Goal: Transaction & Acquisition: Purchase product/service

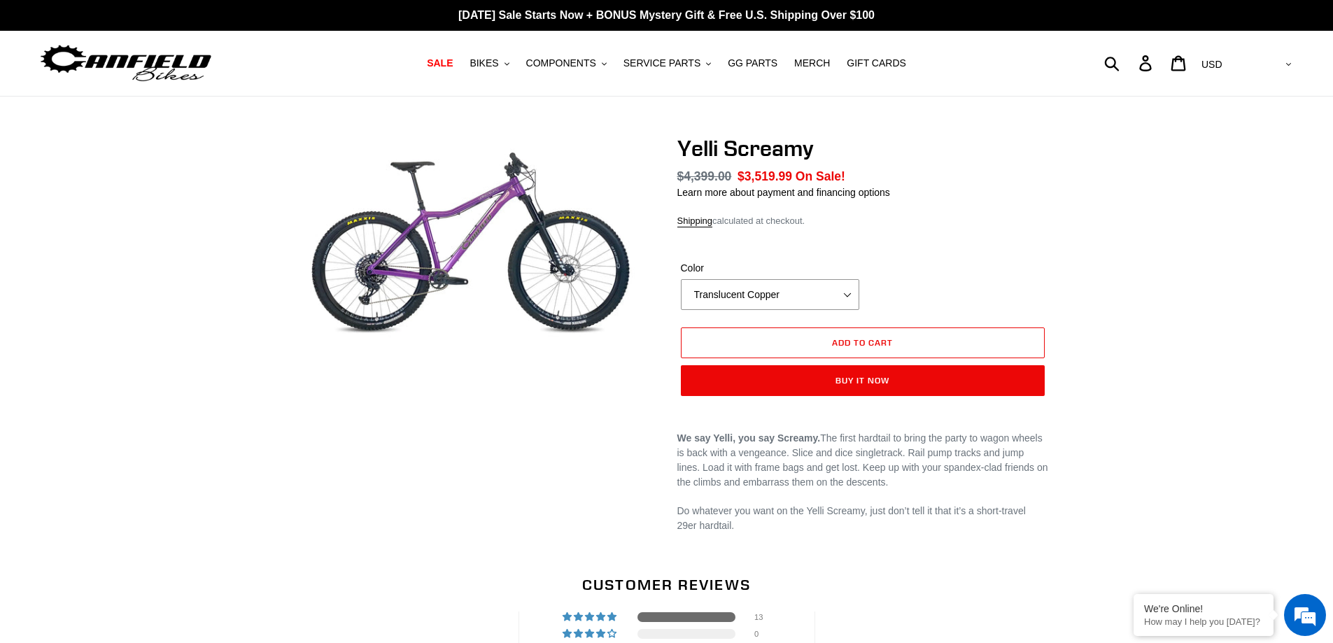
select select "highest-rating"
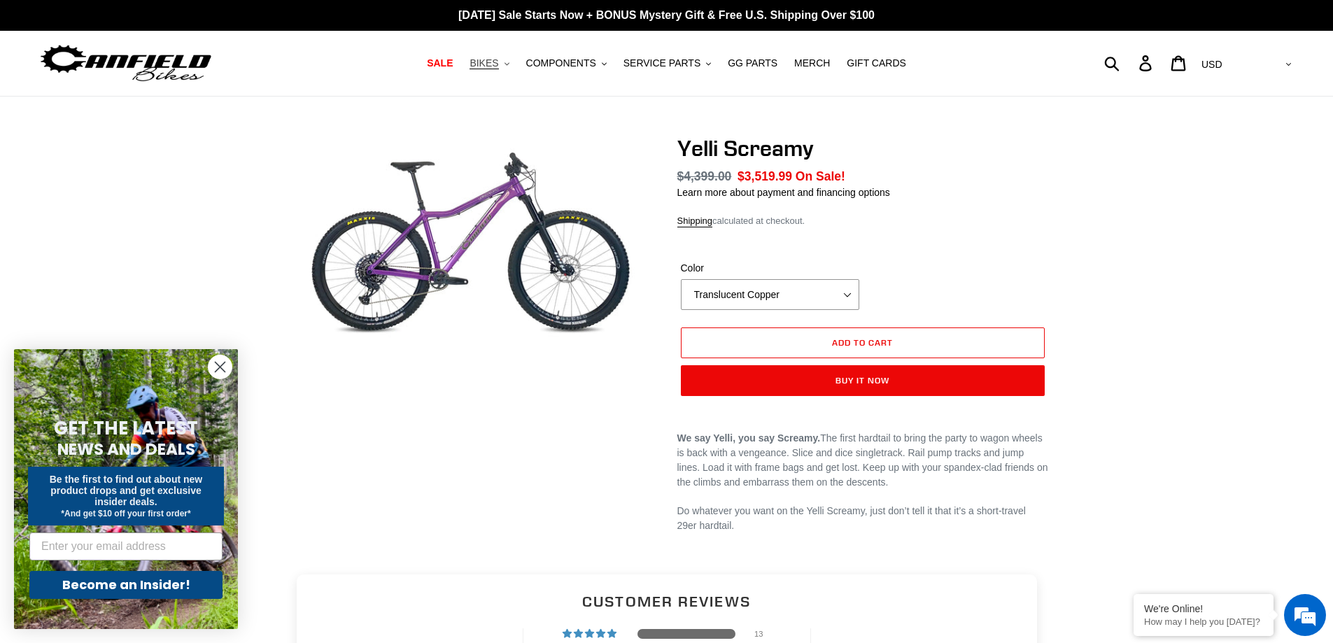
click at [510, 64] on icon "button" at bounding box center [507, 63] width 5 height 3
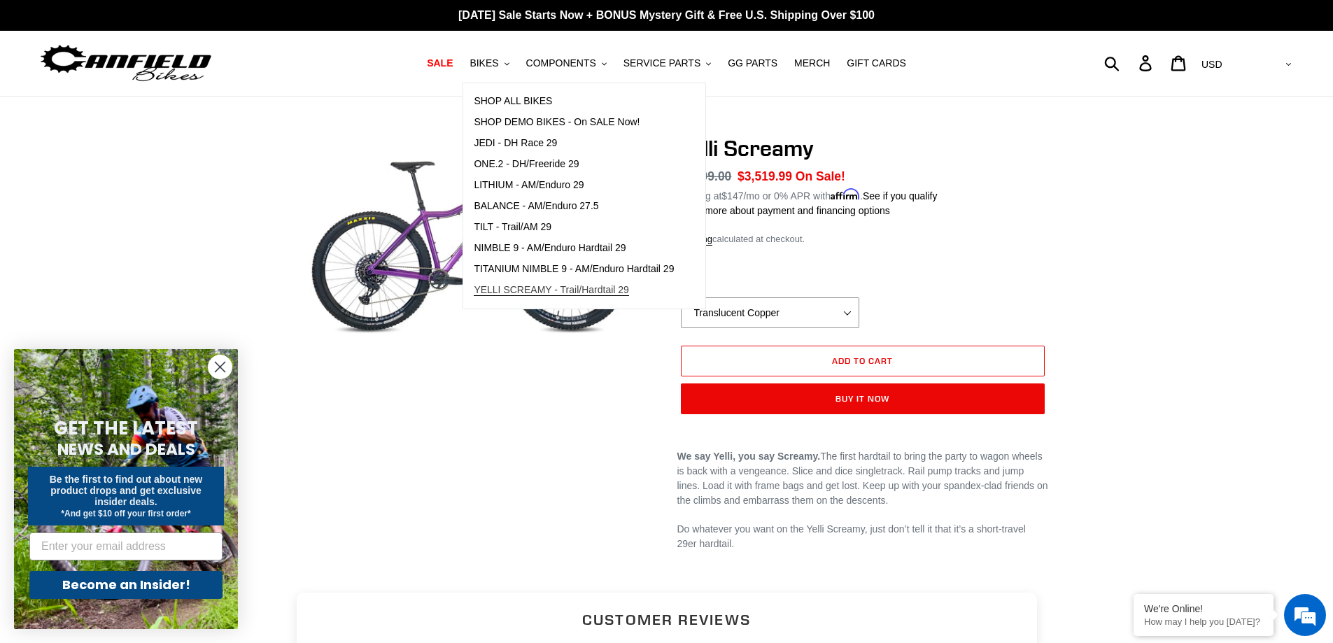
click at [531, 291] on span "YELLI SCREAMY - Trail/Hardtail 29" at bounding box center [551, 290] width 155 height 12
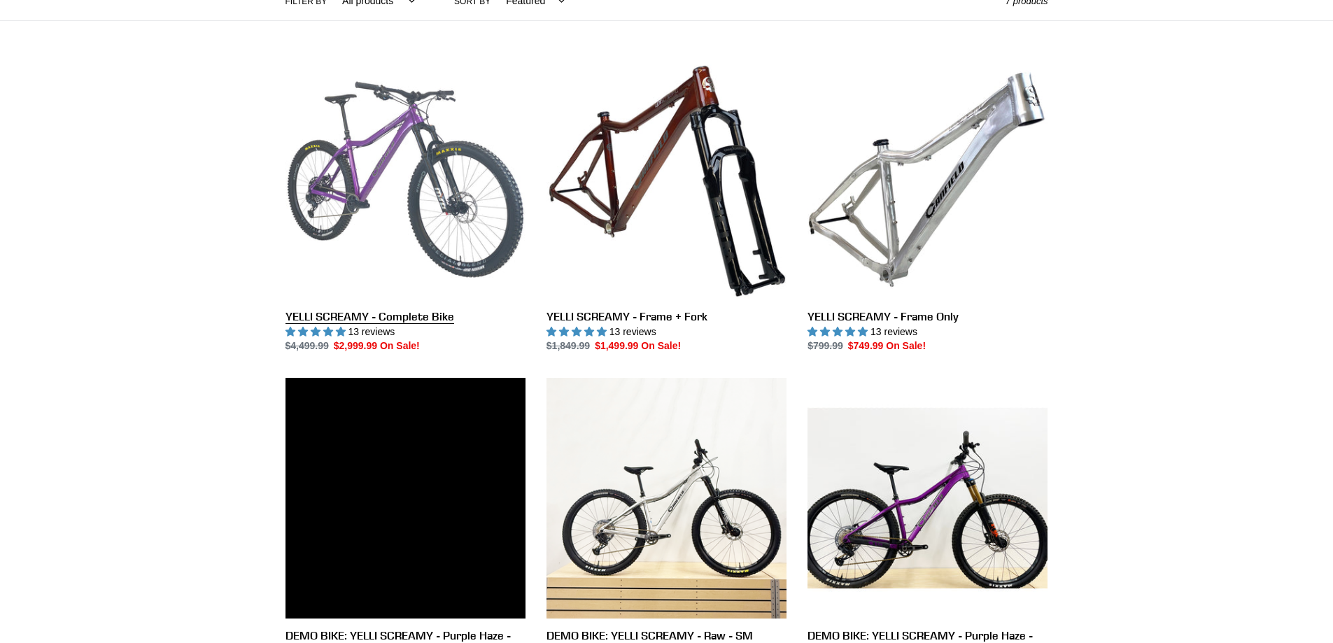
click at [451, 223] on link "YELLI SCREAMY - Complete Bike" at bounding box center [406, 206] width 240 height 295
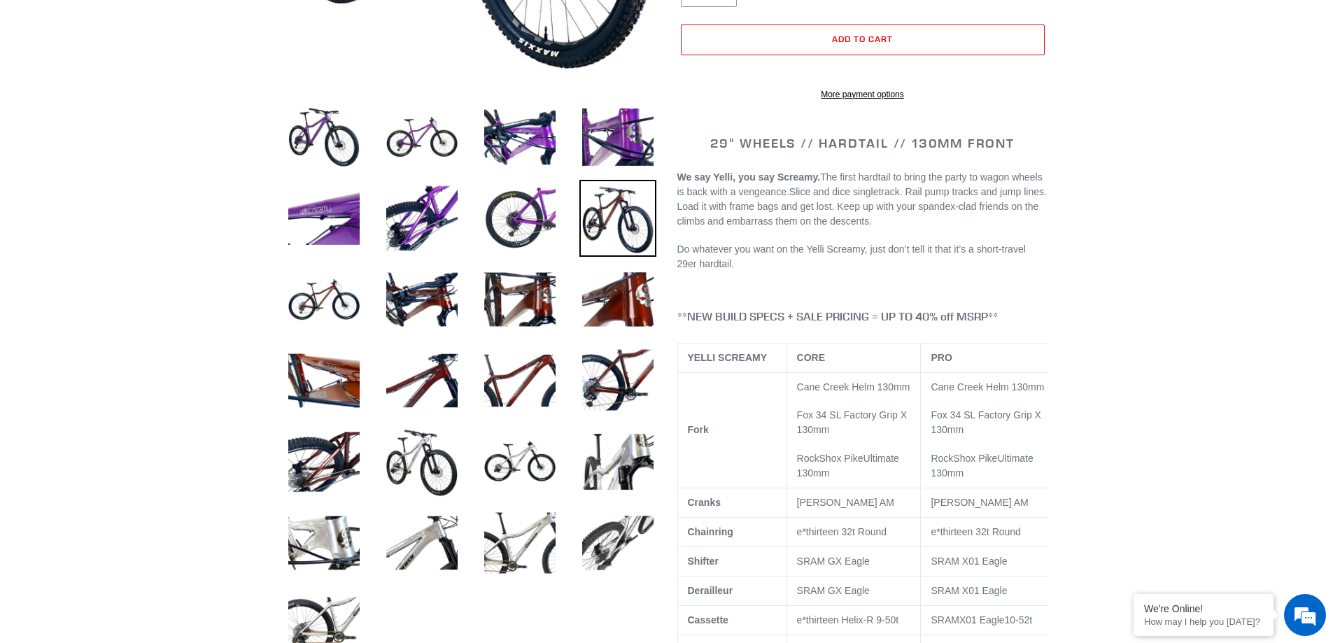
select select "highest-rating"
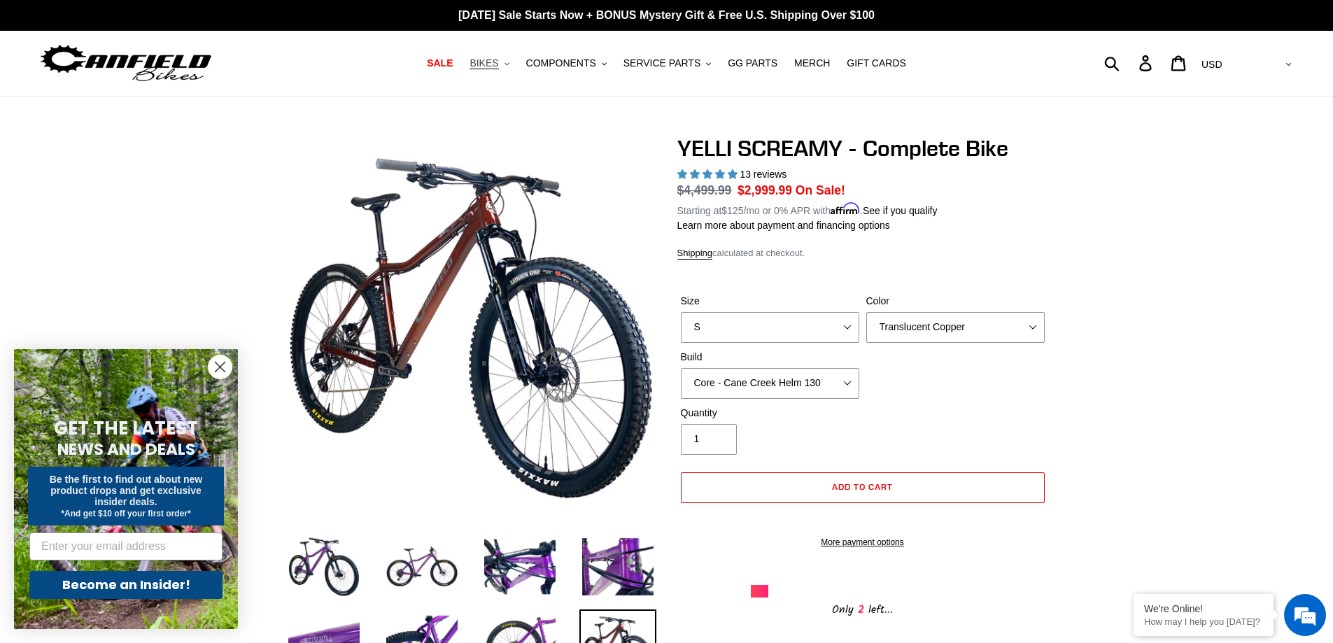
click at [512, 63] on button "BIKES .cls-1{fill:#231f20}" at bounding box center [489, 63] width 53 height 19
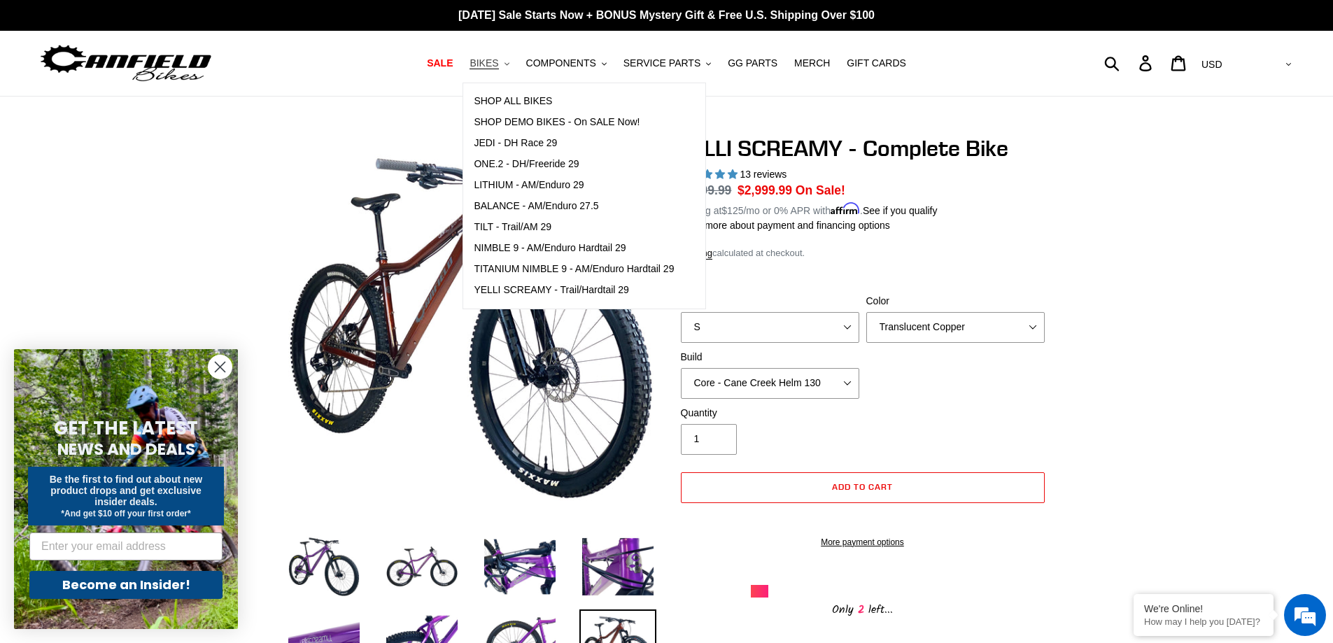
click at [497, 64] on span "BIKES" at bounding box center [484, 63] width 29 height 12
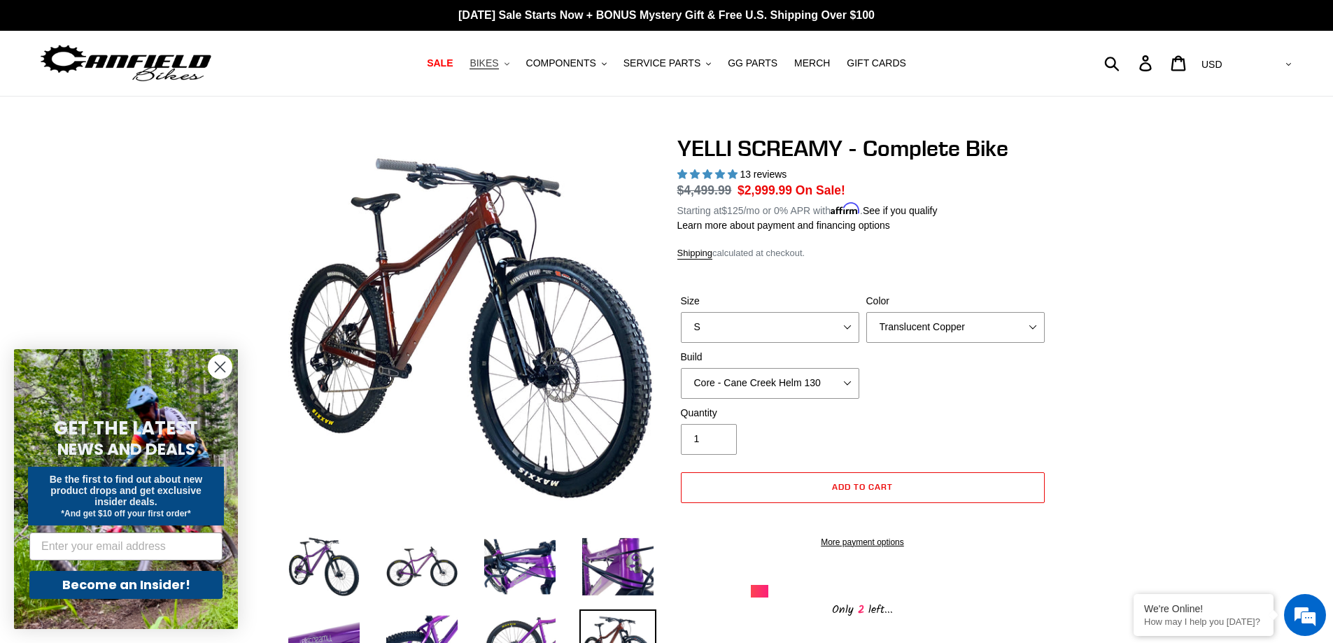
click at [498, 64] on span "BIKES" at bounding box center [484, 63] width 29 height 12
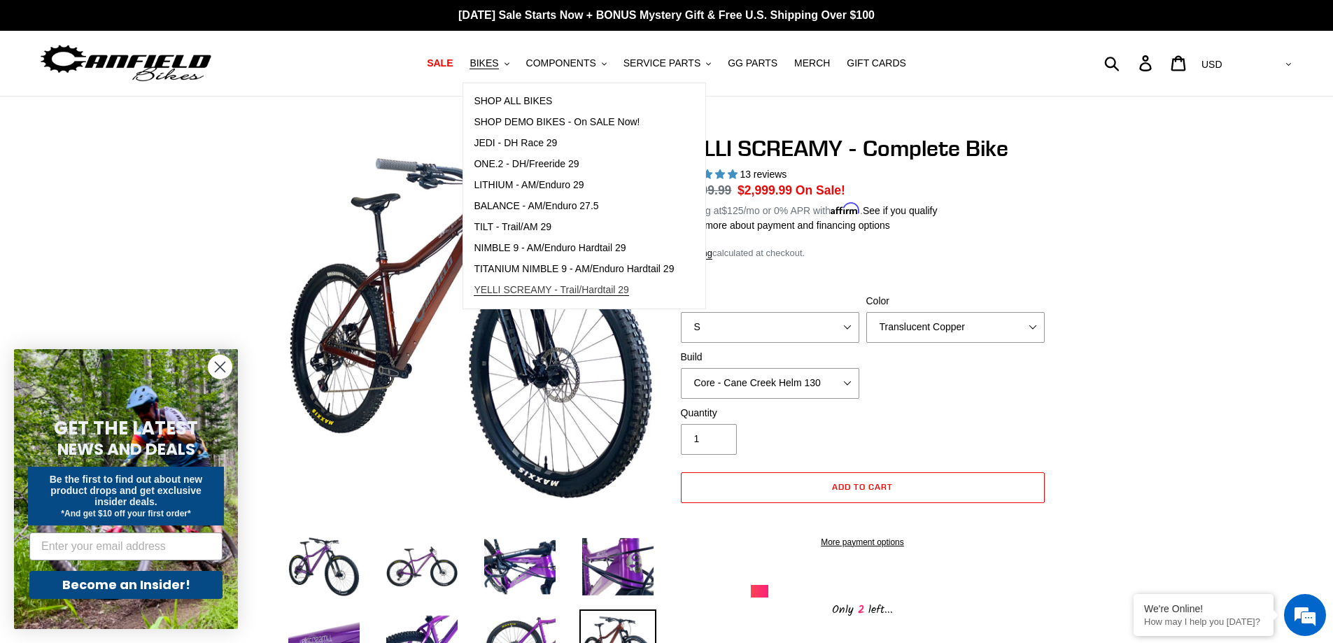
click at [536, 288] on span "YELLI SCREAMY - Trail/Hardtail 29" at bounding box center [551, 290] width 155 height 12
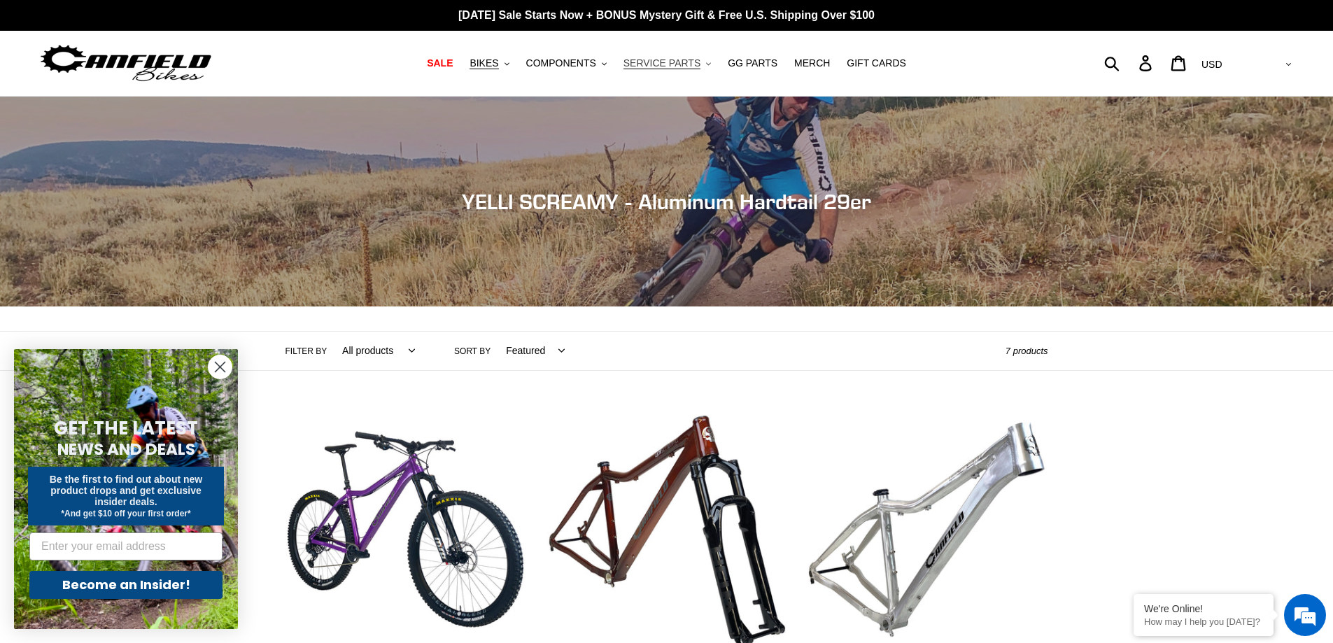
click at [707, 64] on button "SERVICE PARTS .cls-1{fill:#231f20}" at bounding box center [667, 63] width 101 height 19
click at [764, 65] on span "GG PARTS" at bounding box center [753, 63] width 50 height 12
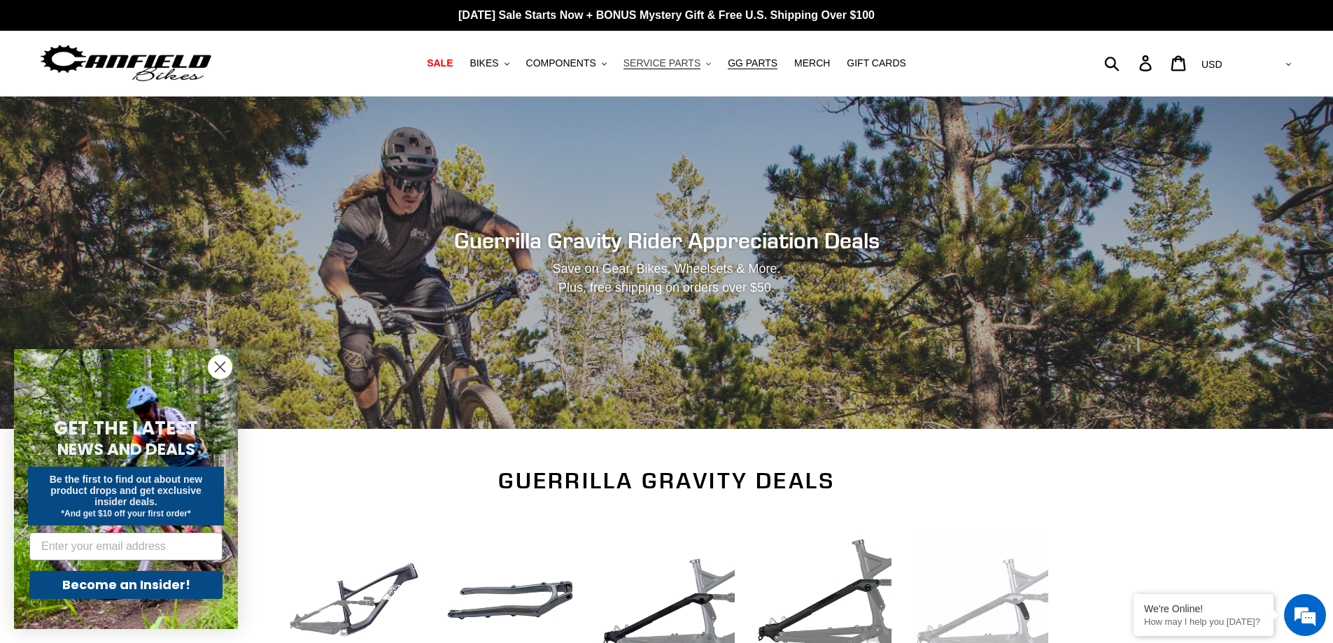
click at [706, 62] on icon ".cls-1{fill:#231f20}" at bounding box center [708, 64] width 5 height 5
click at [609, 60] on button "COMPONENTS .cls-1{fill:#231f20}" at bounding box center [566, 63] width 94 height 19
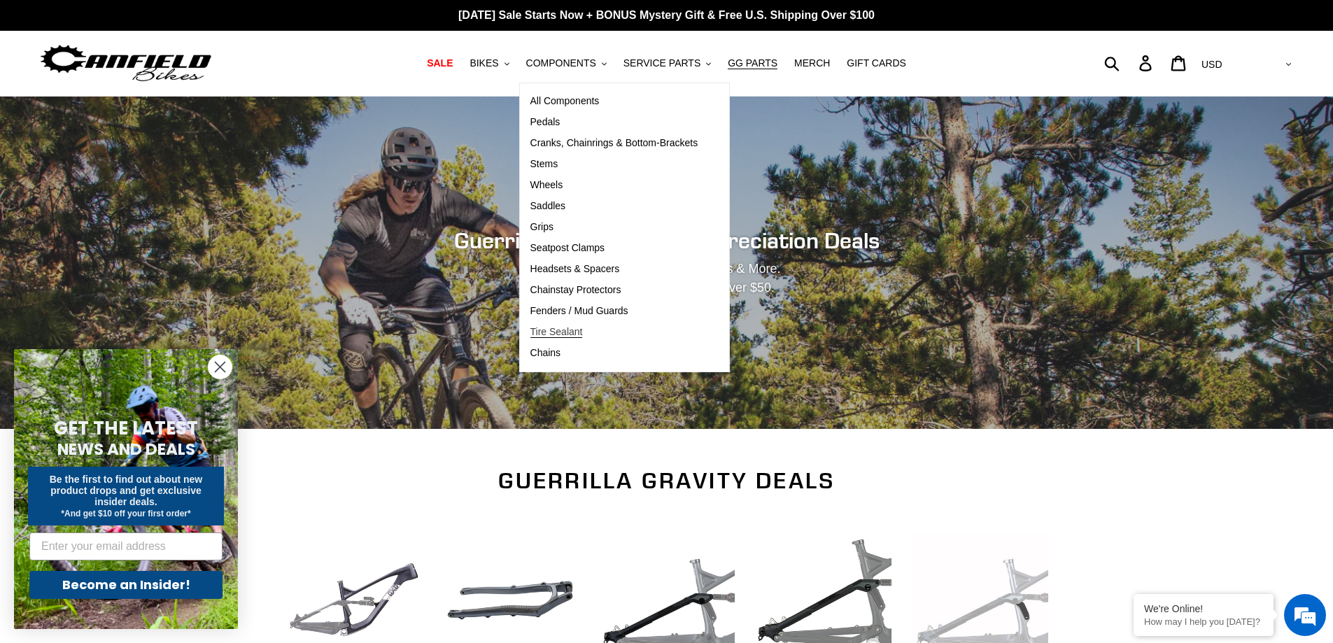
click at [573, 336] on span "Tire Sealant" at bounding box center [557, 332] width 52 height 12
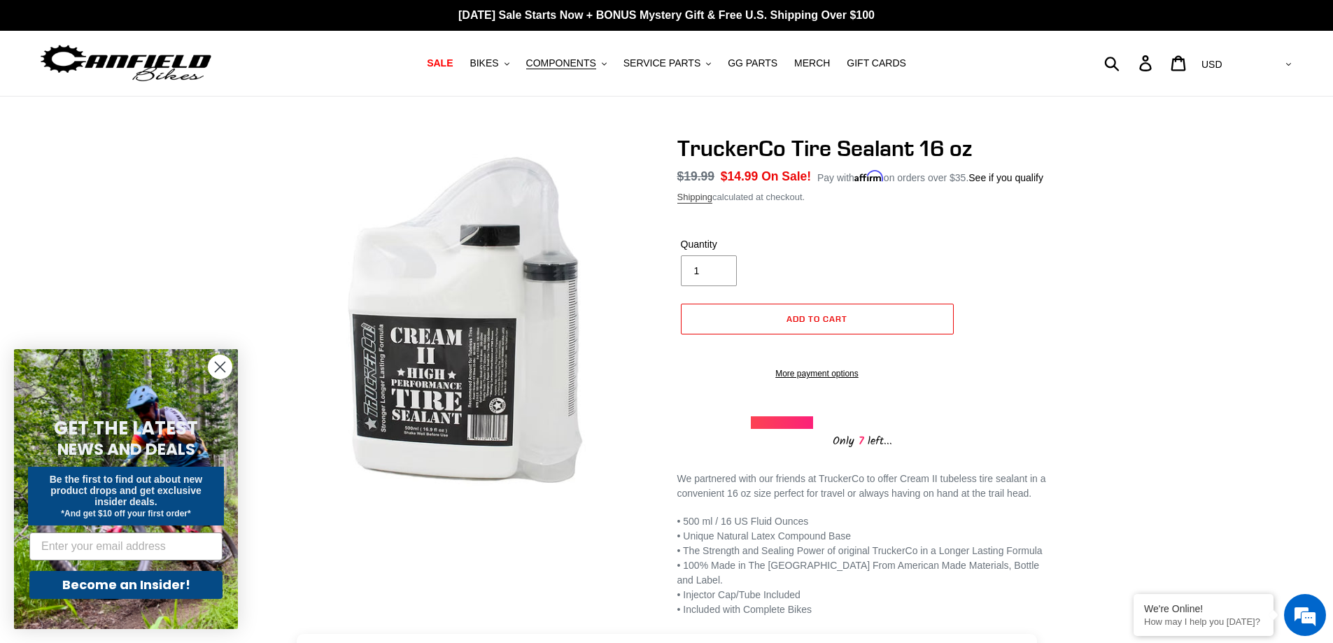
click at [689, 197] on link "Shipping" at bounding box center [696, 198] width 36 height 12
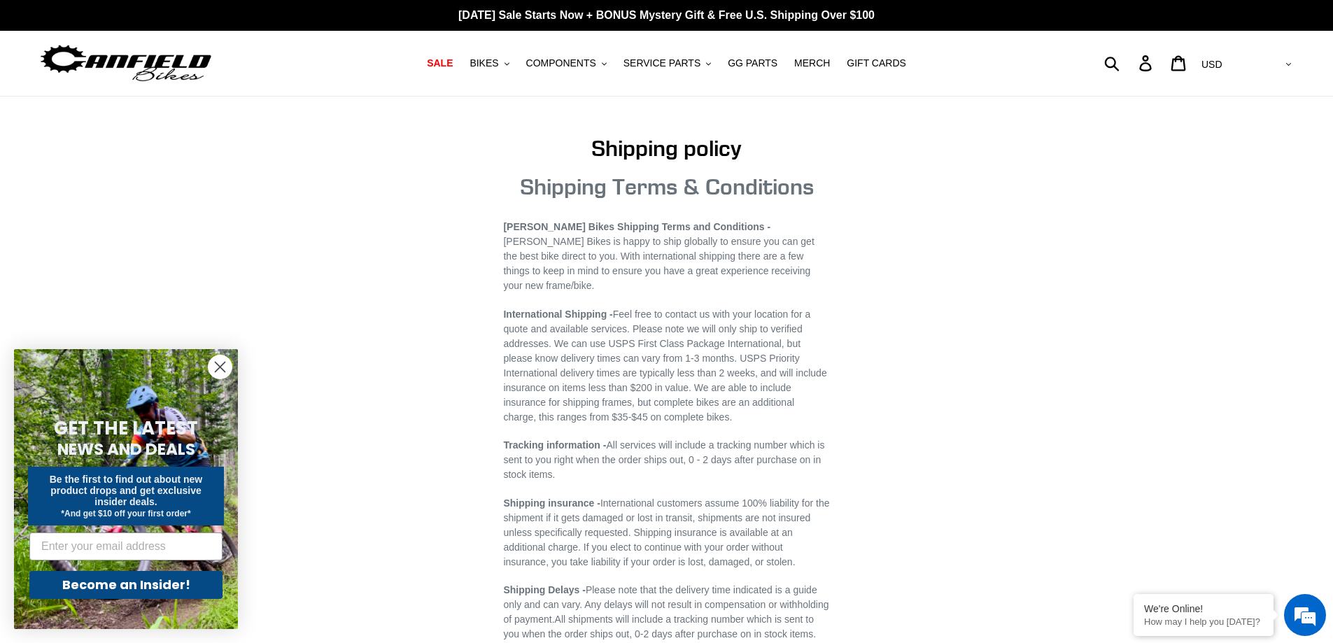
click at [212, 367] on circle "Close dialog" at bounding box center [220, 367] width 23 height 23
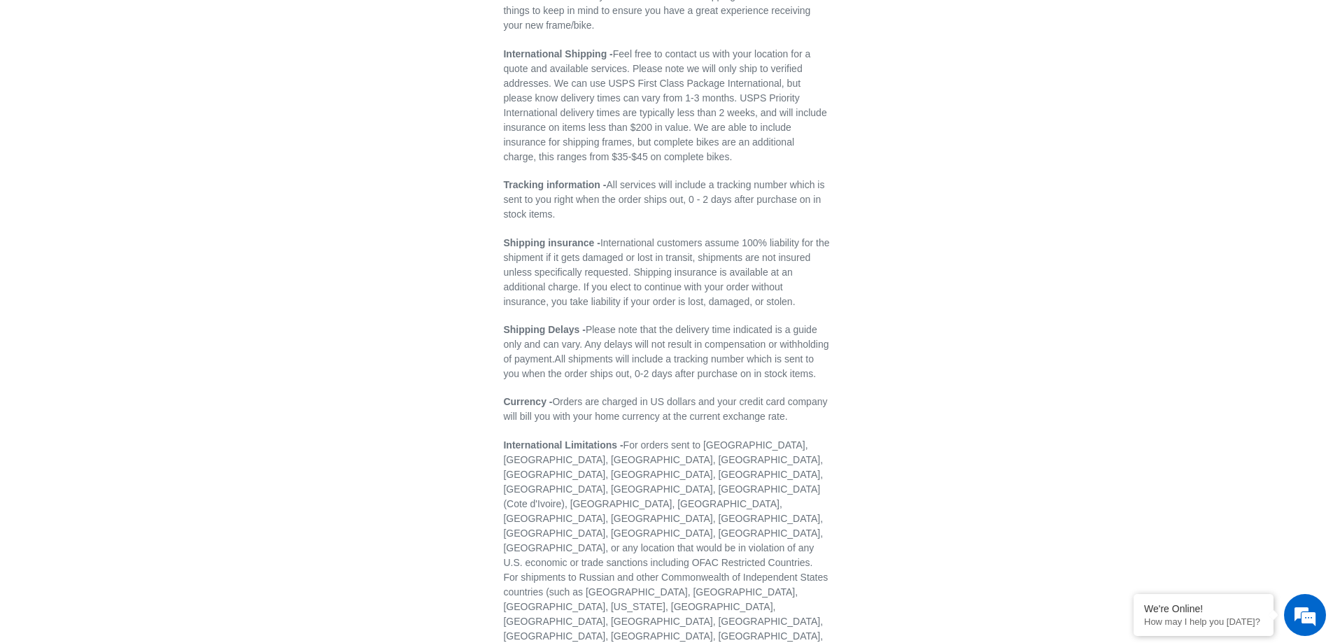
scroll to position [420, 0]
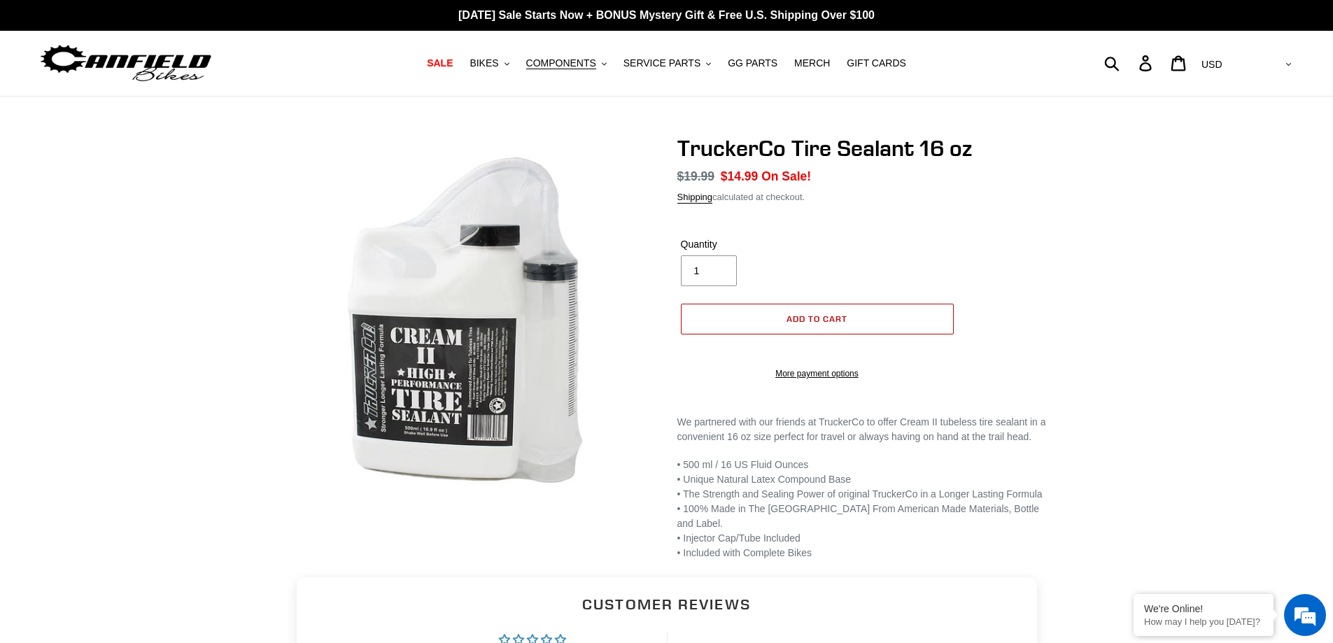
click at [798, 320] on span "Add to cart" at bounding box center [817, 319] width 61 height 10
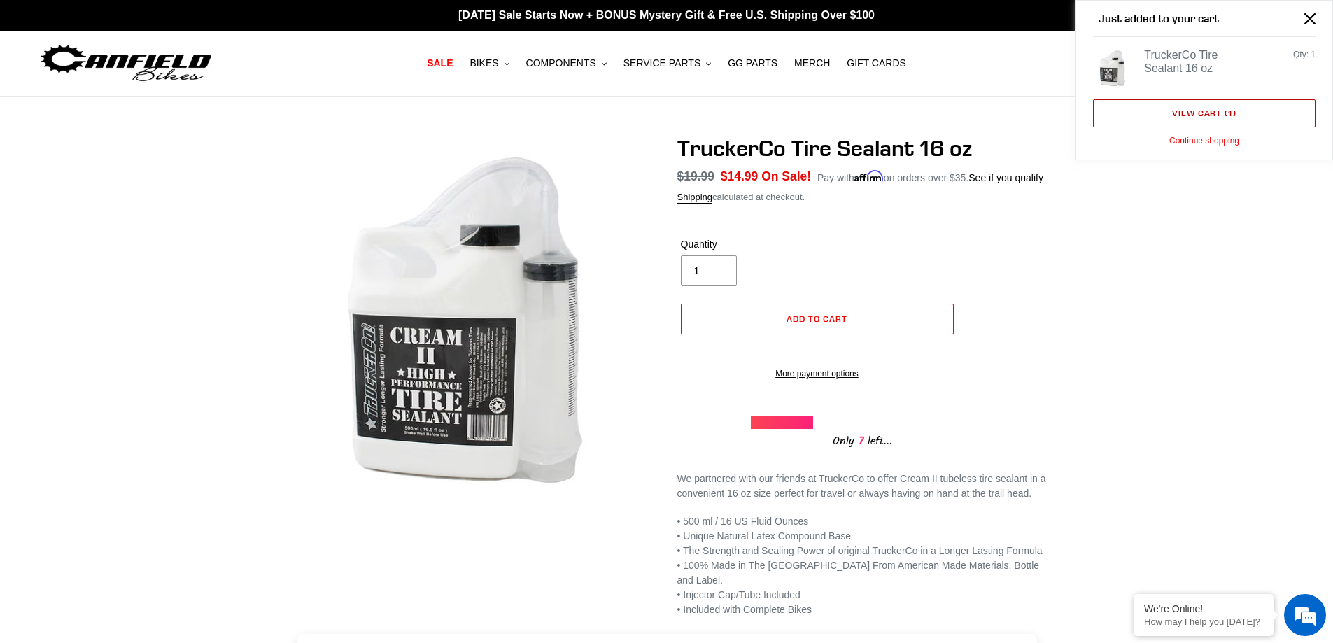
click at [1210, 122] on link "View cart ( 1 )" at bounding box center [1204, 113] width 223 height 28
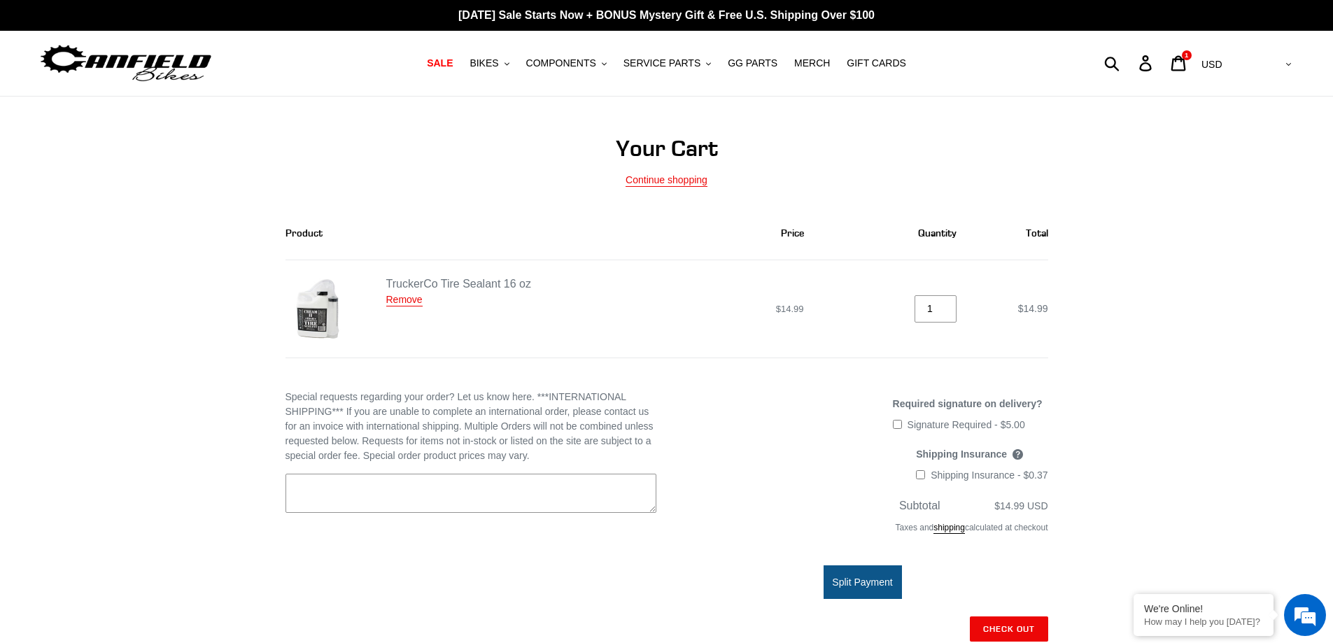
scroll to position [280, 0]
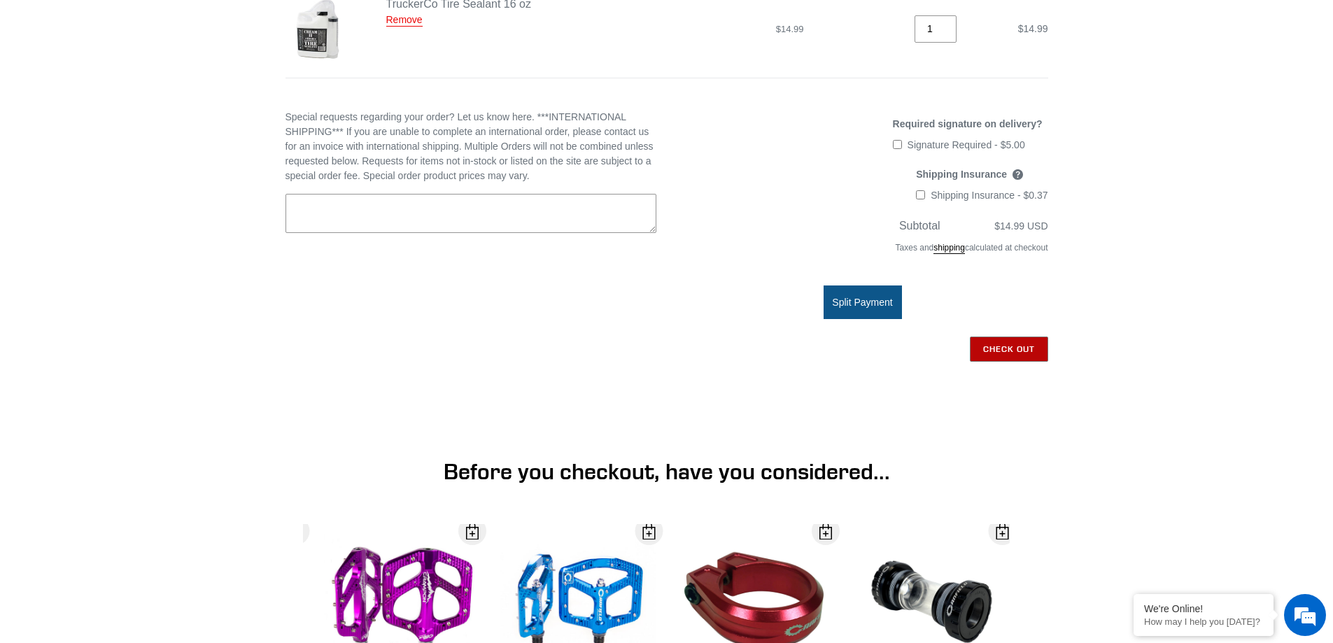
click at [997, 354] on input "Check out" at bounding box center [1009, 349] width 78 height 25
